Goal: Information Seeking & Learning: Learn about a topic

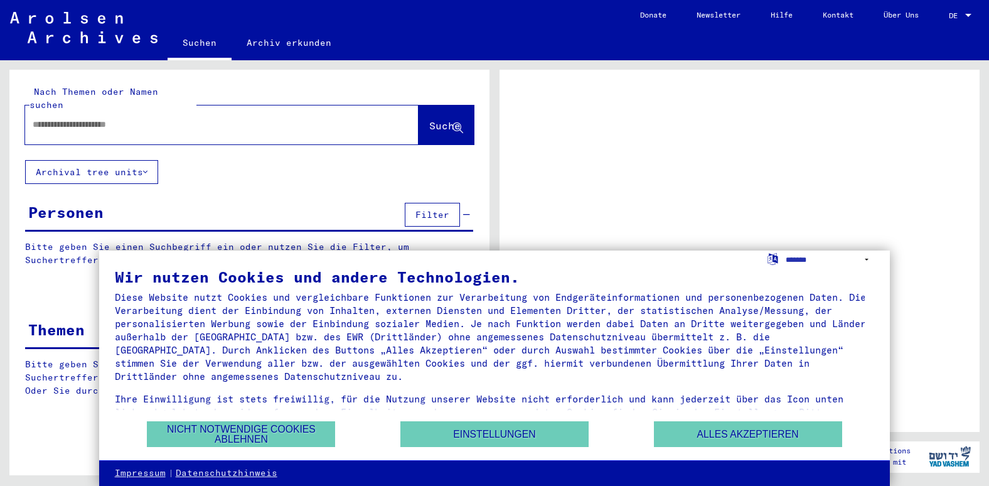
click at [263, 118] on input "text" at bounding box center [211, 124] width 356 height 13
type input "**"
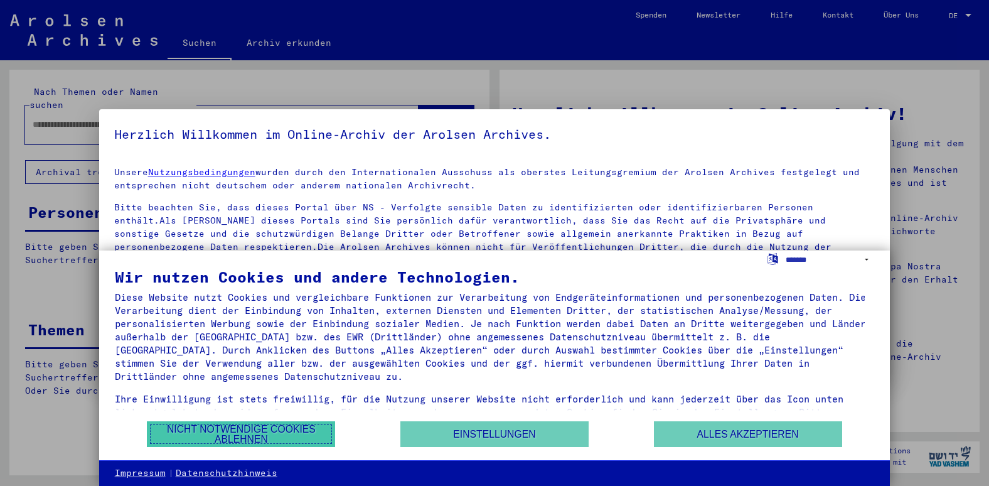
click at [310, 430] on button "Nicht notwendige Cookies ablehnen" at bounding box center [241, 434] width 188 height 26
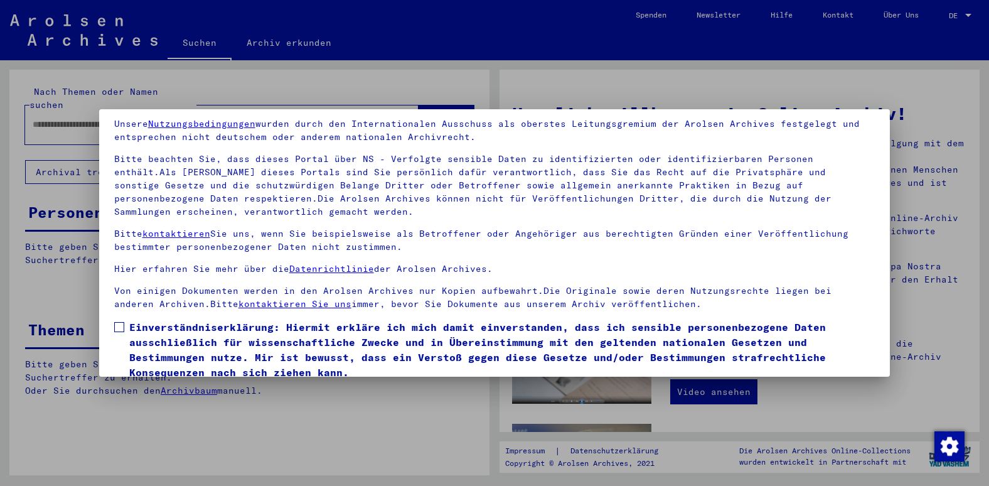
scroll to position [97, 0]
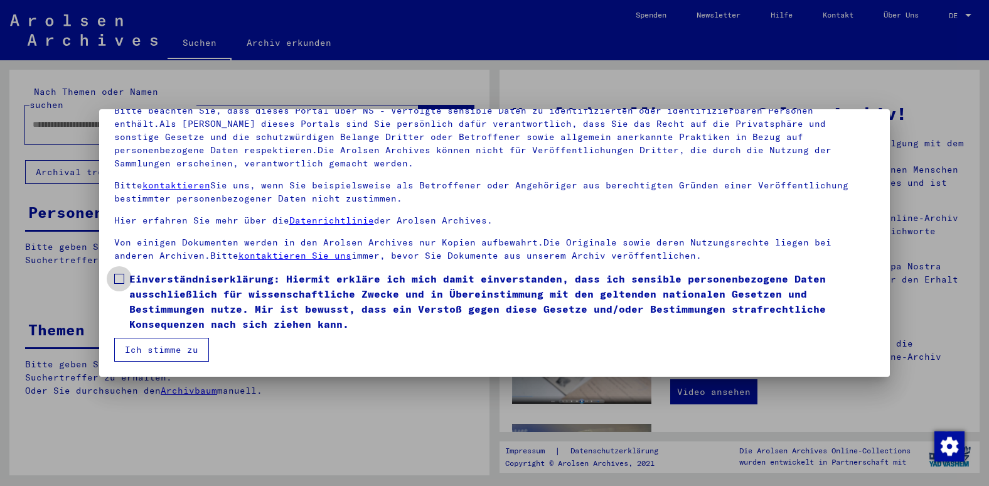
click at [121, 280] on span at bounding box center [119, 279] width 10 height 10
click at [155, 348] on button "Ich stimme zu" at bounding box center [161, 350] width 95 height 24
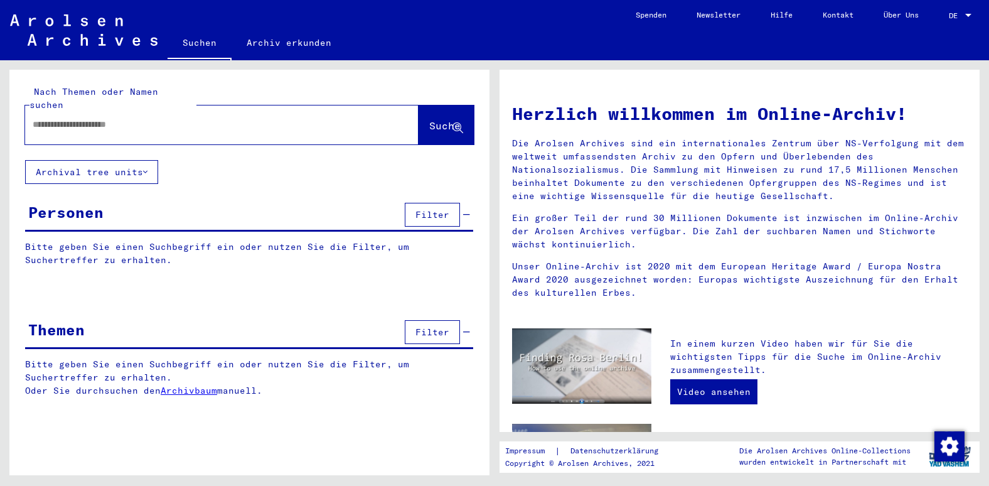
click at [172, 118] on input "text" at bounding box center [207, 124] width 348 height 13
type input "**********"
click at [444, 120] on span "Suche" at bounding box center [446, 126] width 34 height 13
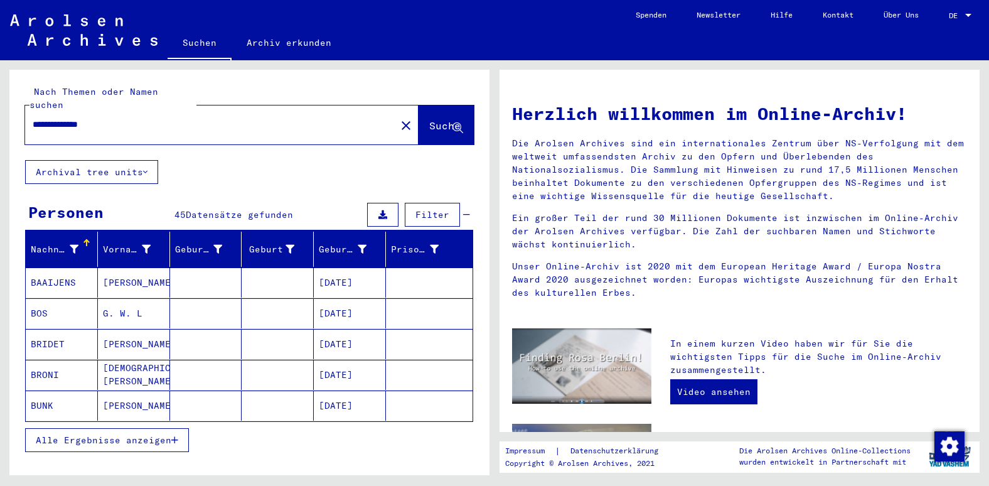
click at [104, 434] on span "Alle Ergebnisse anzeigen" at bounding box center [104, 439] width 136 height 11
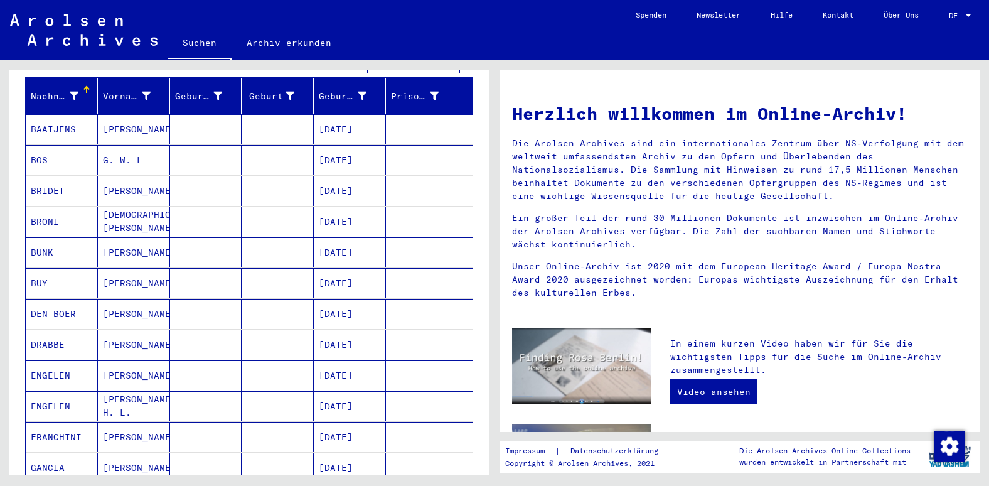
scroll to position [63, 0]
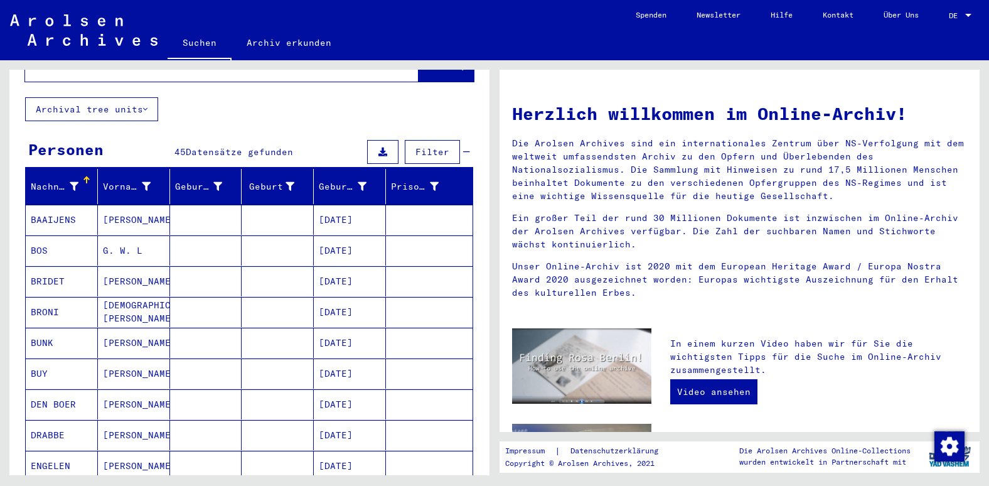
click at [53, 207] on mat-cell "BAAIJENS" at bounding box center [62, 220] width 72 height 30
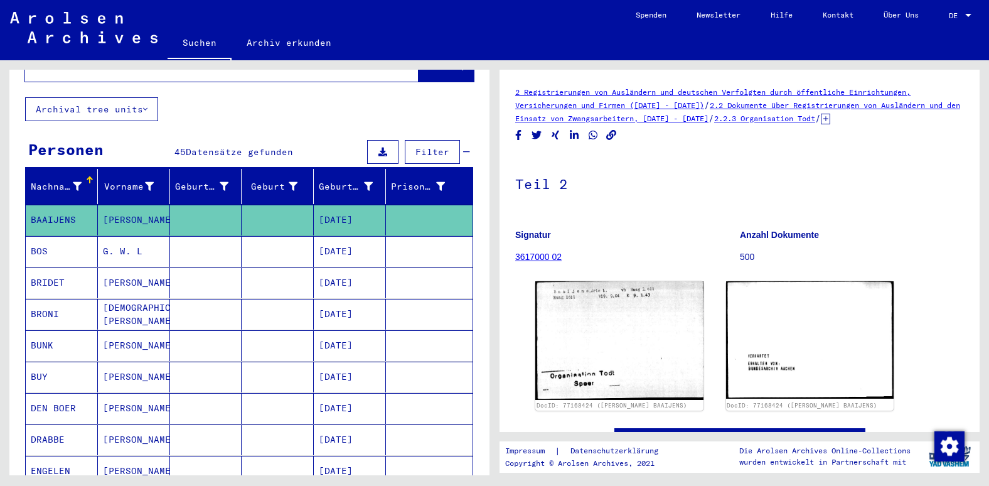
click at [53, 237] on mat-cell "BOS" at bounding box center [62, 251] width 72 height 31
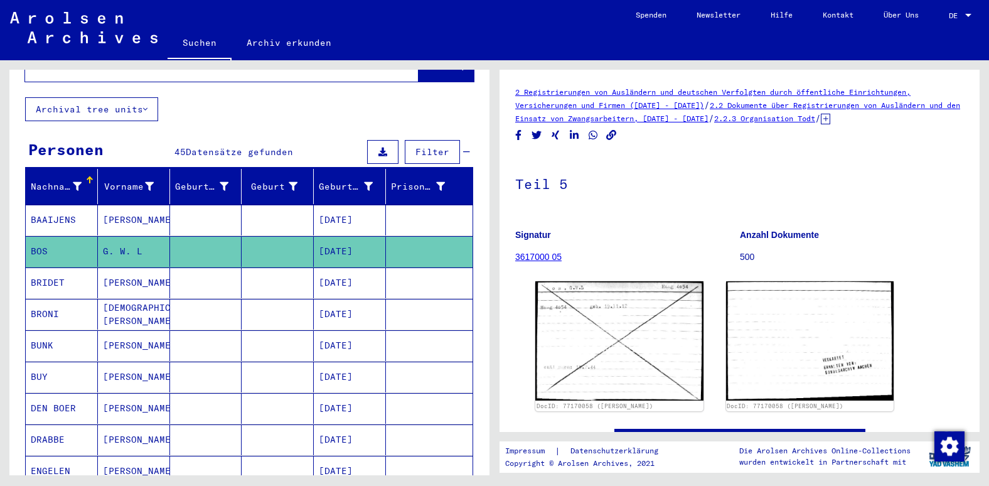
click at [63, 270] on mat-cell "BRIDET" at bounding box center [62, 282] width 72 height 31
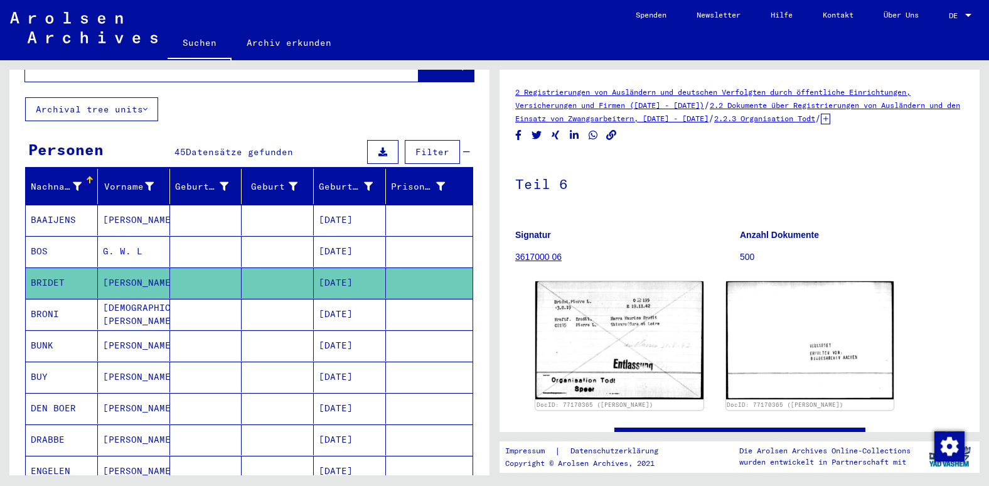
click at [61, 301] on mat-cell "BRONI" at bounding box center [62, 314] width 72 height 31
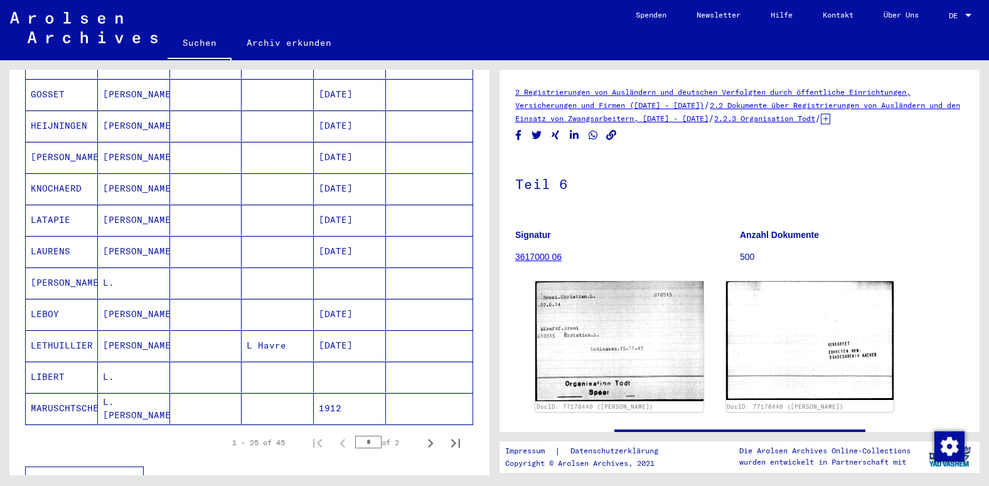
scroll to position [690, 0]
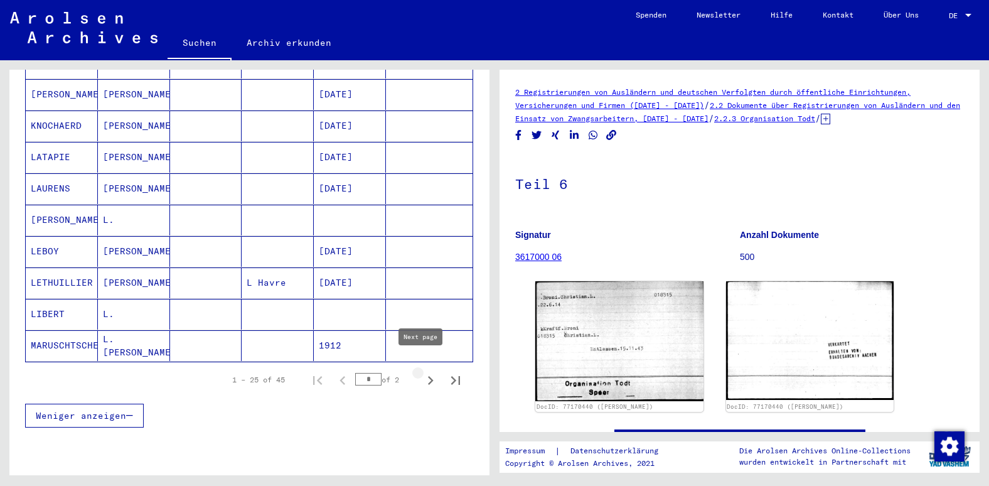
click at [422, 371] on icon "Next page" at bounding box center [431, 380] width 18 height 18
type input "*"
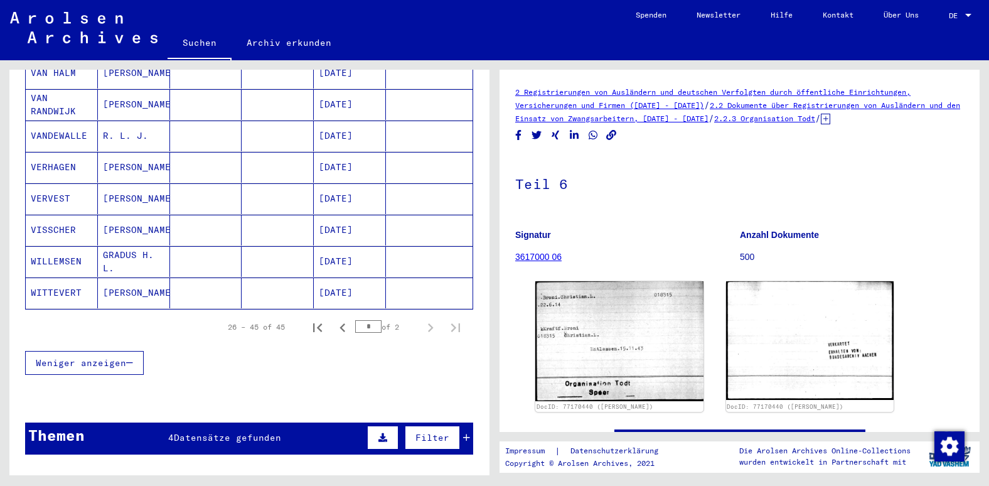
scroll to position [565, 0]
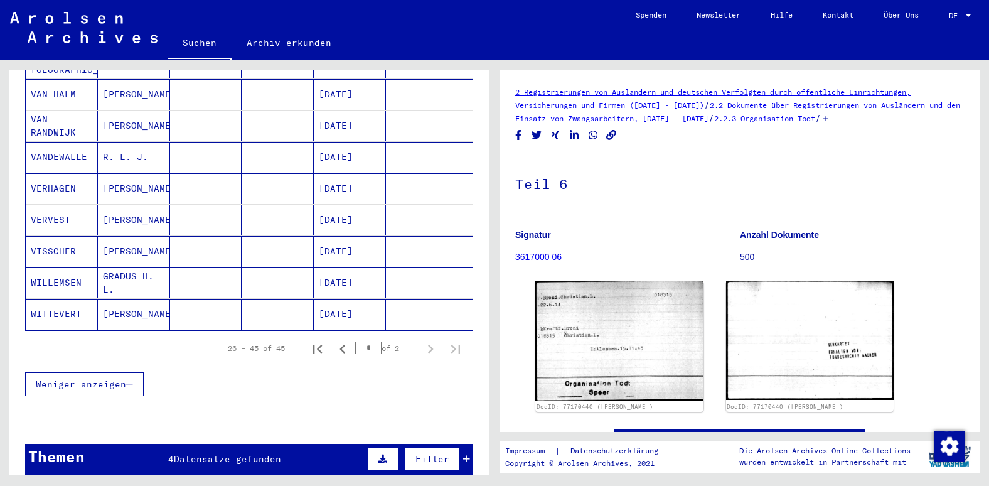
click at [53, 304] on mat-cell "WITTEVERT" at bounding box center [62, 314] width 72 height 31
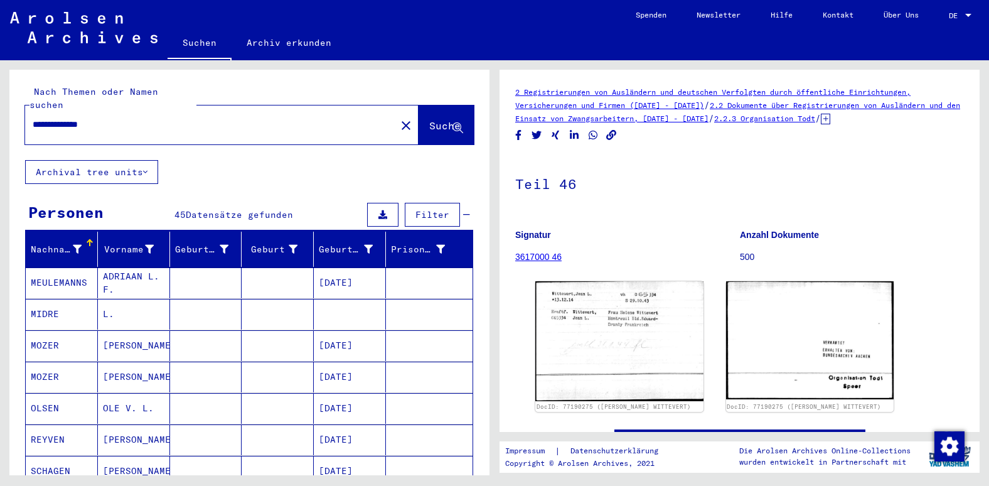
click at [145, 168] on icon at bounding box center [145, 172] width 4 height 9
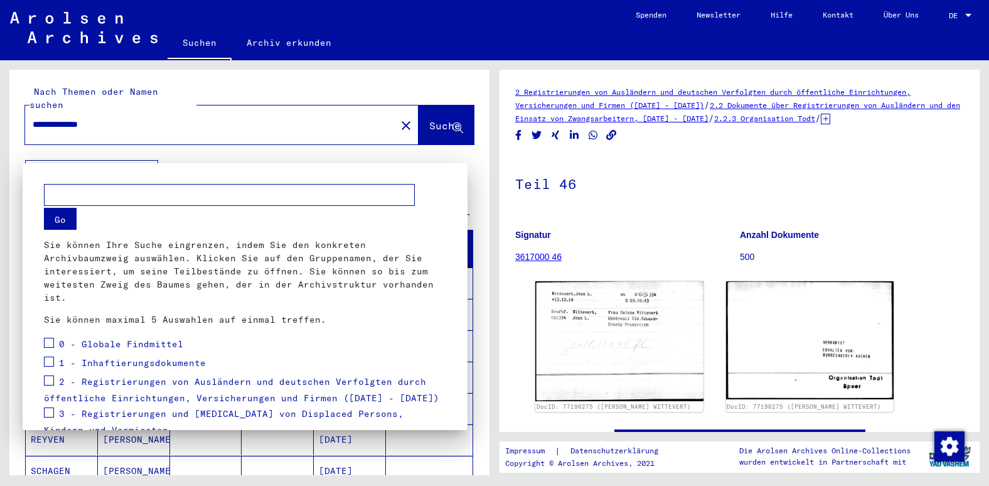
click at [125, 111] on div at bounding box center [494, 243] width 989 height 486
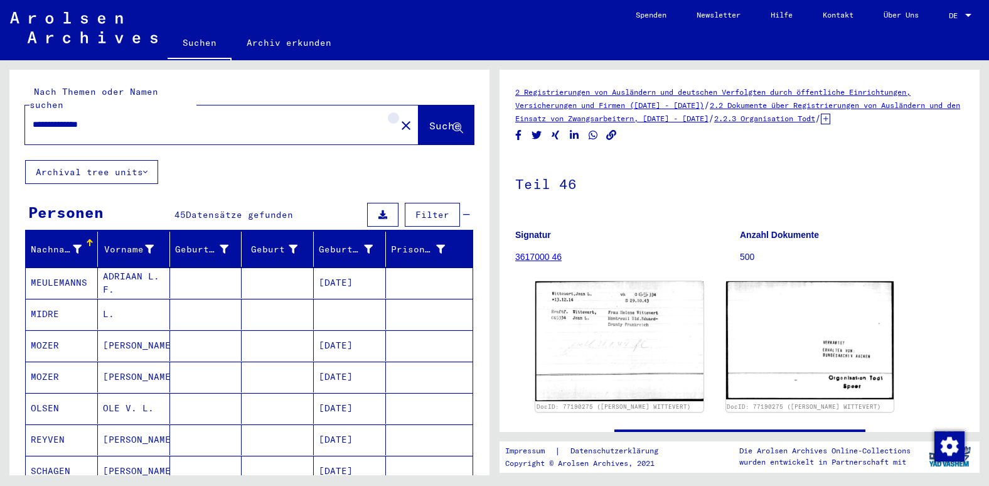
click at [398, 118] on mat-icon "close" at bounding box center [405, 125] width 15 height 15
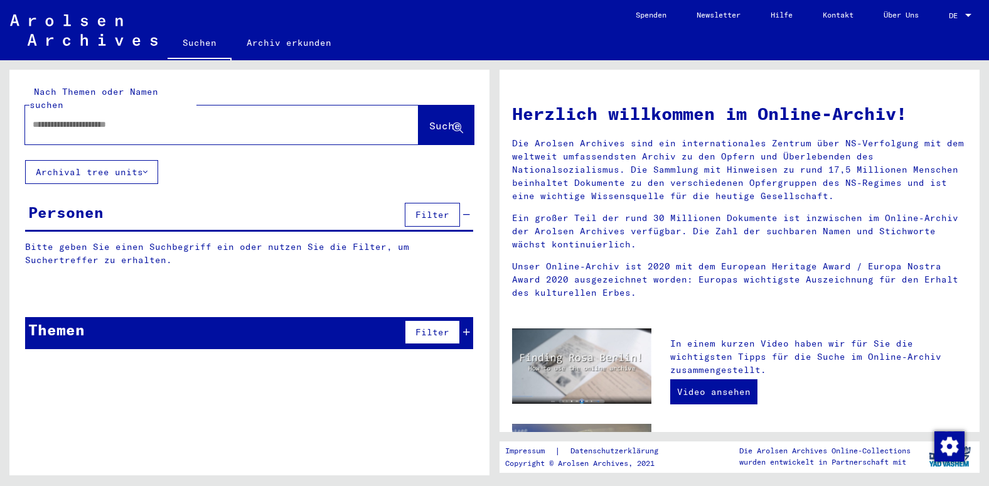
click at [295, 119] on div at bounding box center [203, 124] width 356 height 28
click at [290, 118] on input "text" at bounding box center [207, 124] width 348 height 13
type input "**********"
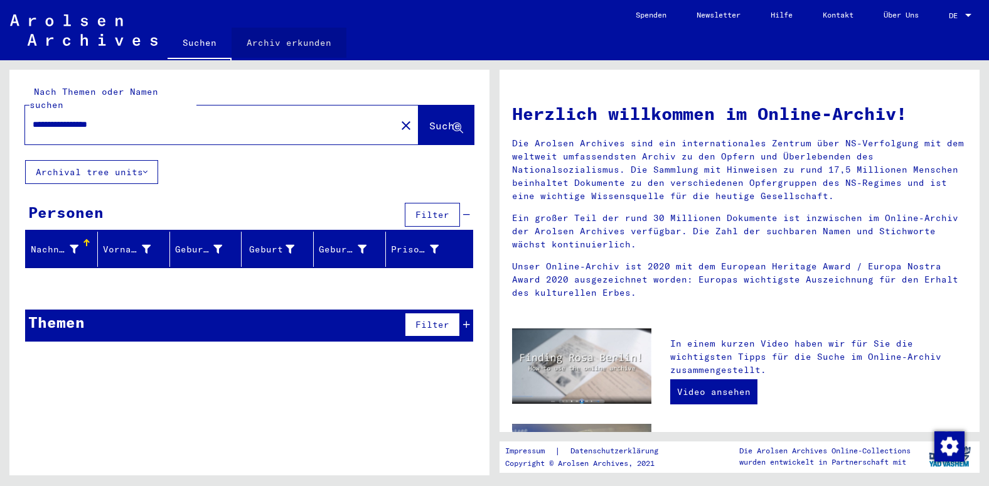
click at [290, 39] on link "Archiv erkunden" at bounding box center [289, 43] width 115 height 30
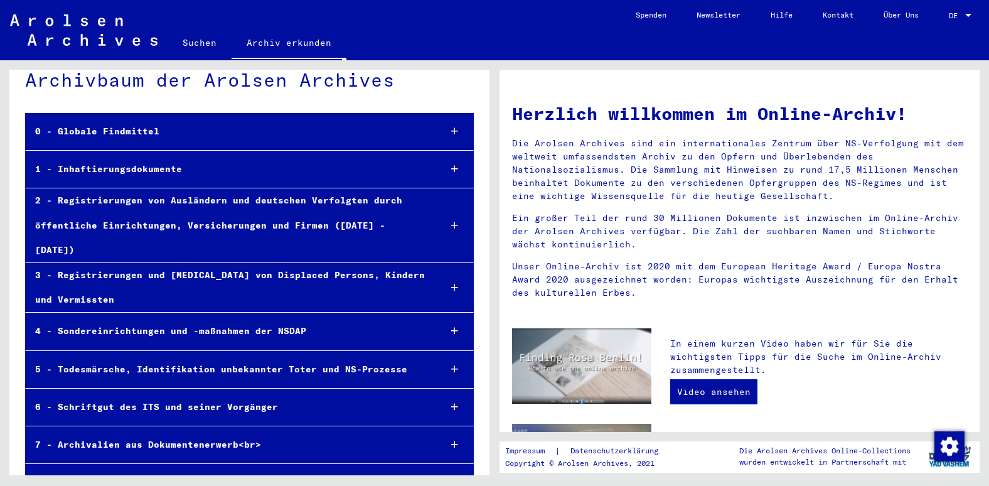
scroll to position [31, 0]
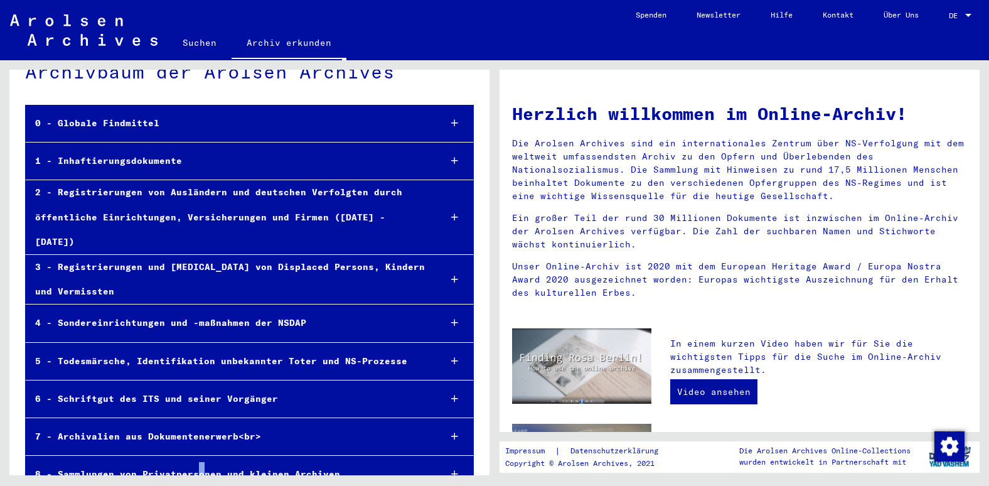
click at [198, 462] on div "8 - Sammlungen von Privatpersonen und kleinen Archiven" at bounding box center [228, 474] width 404 height 24
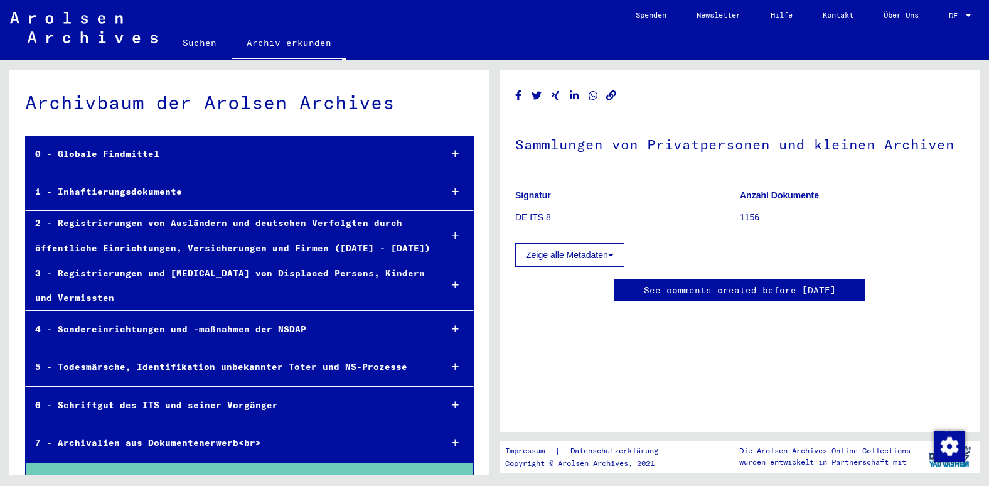
click at [126, 152] on div "0 - Globale Findmittel" at bounding box center [228, 154] width 405 height 24
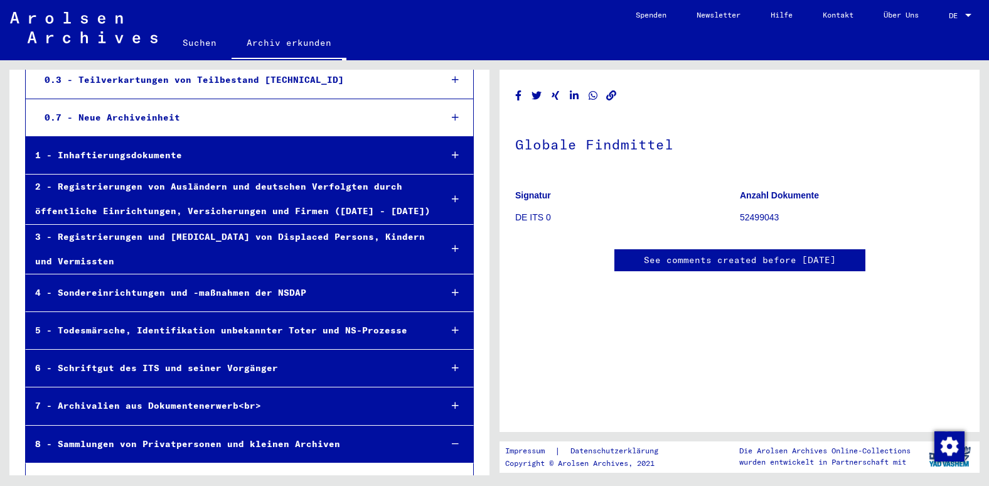
scroll to position [126, 0]
click at [199, 405] on div "7 - Archivalien aus Dokumentenerwerb<br>" at bounding box center [228, 405] width 405 height 24
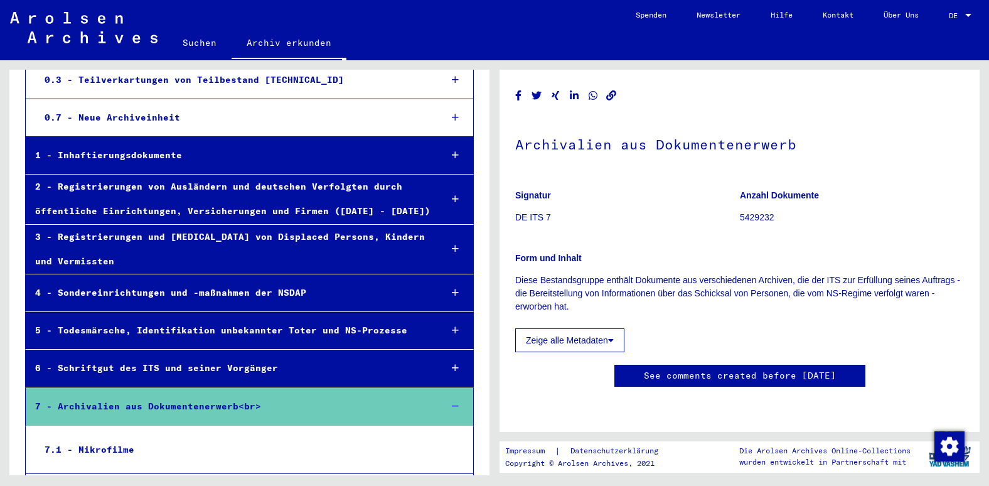
click at [553, 341] on button "Zeige alle Metadaten" at bounding box center [569, 340] width 109 height 24
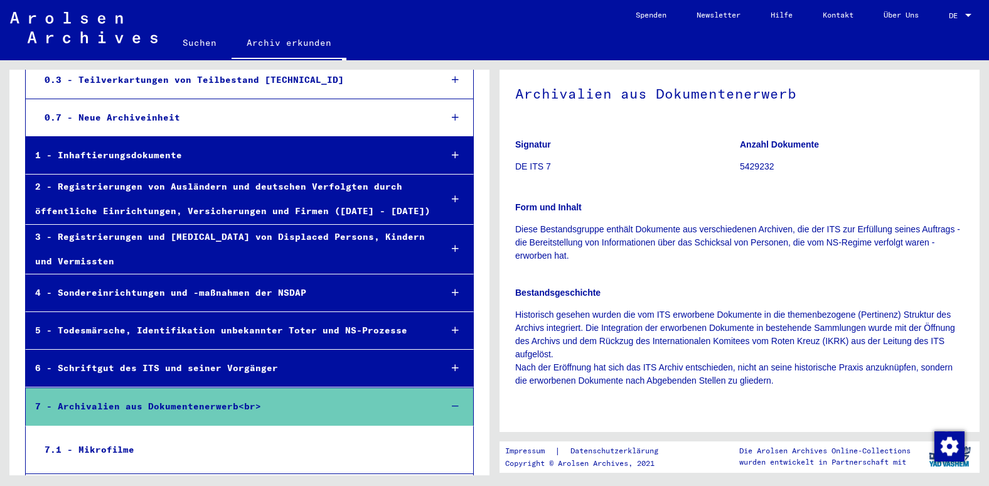
scroll to position [0, 0]
